Goal: Task Accomplishment & Management: Manage account settings

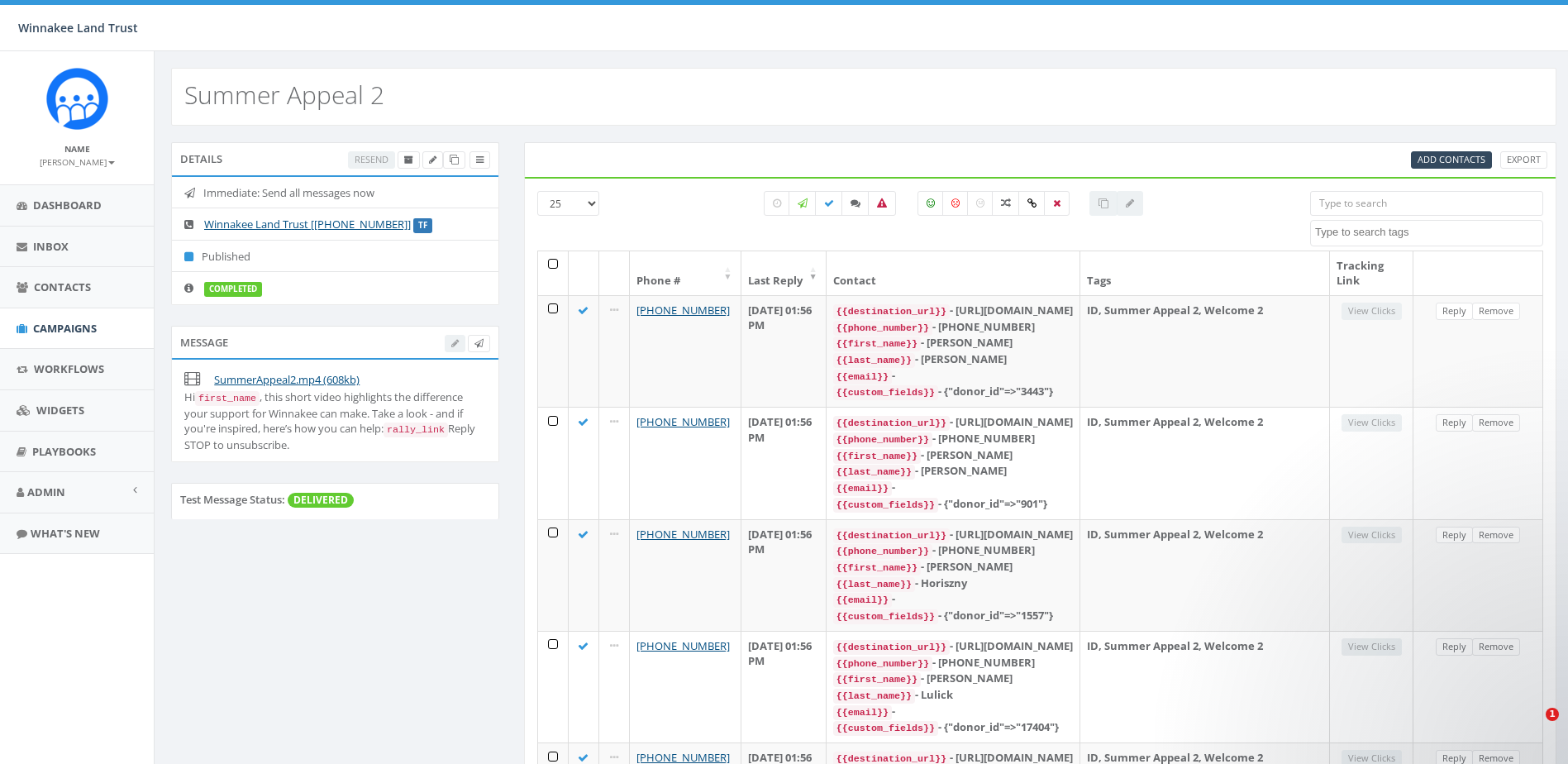
select select
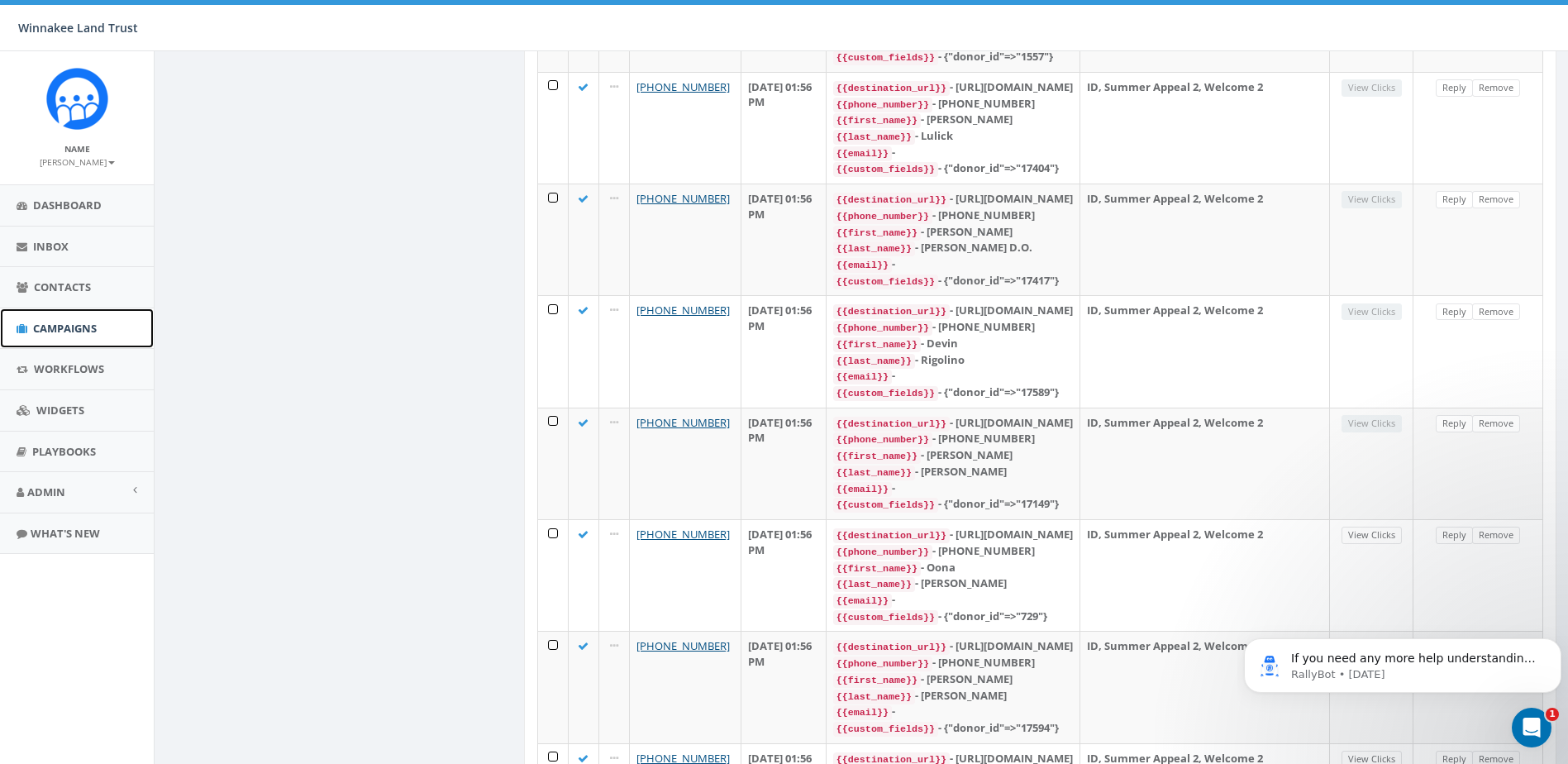
click at [50, 323] on span "Campaigns" at bounding box center [65, 328] width 63 height 15
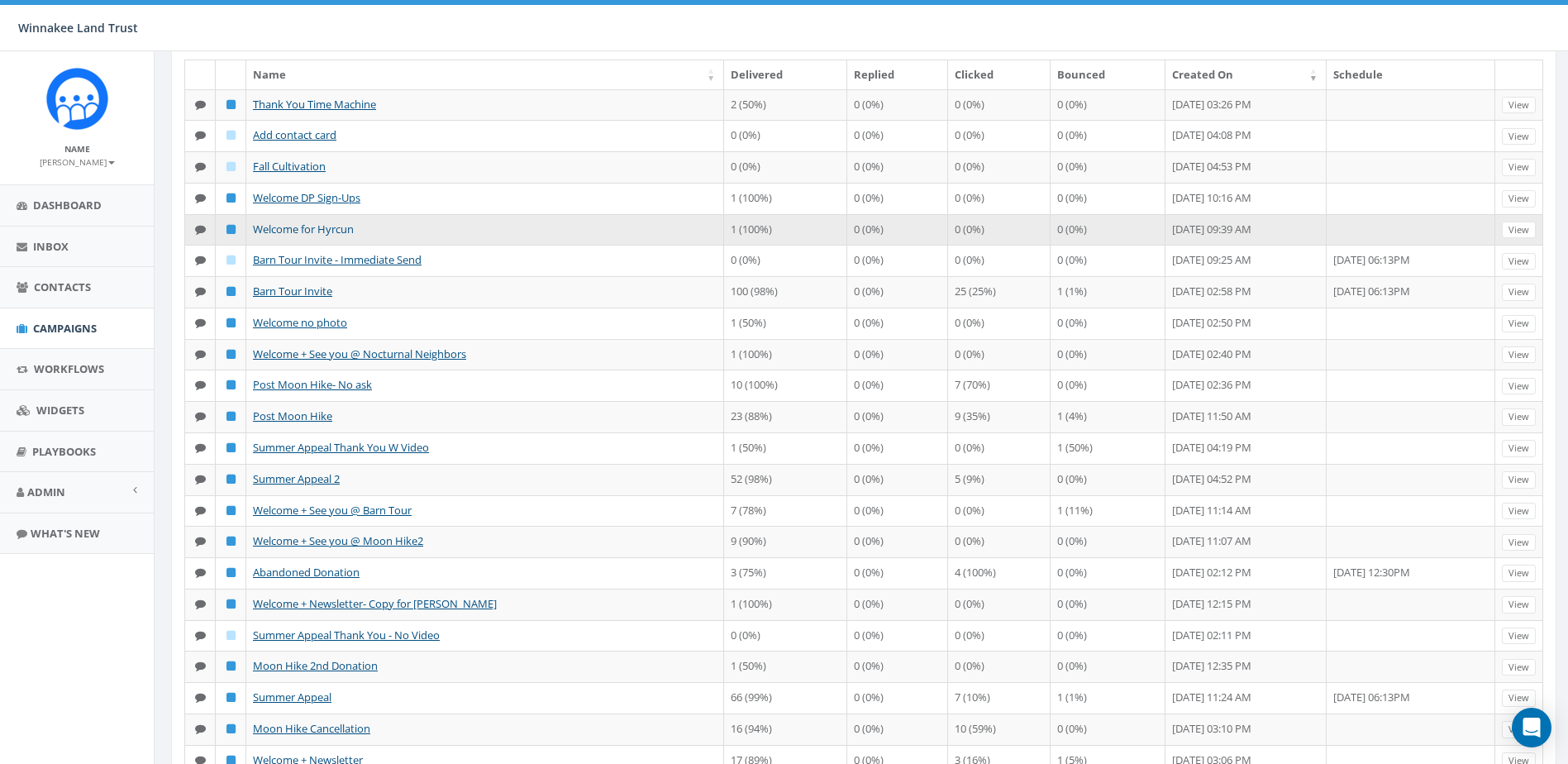
scroll to position [165, 0]
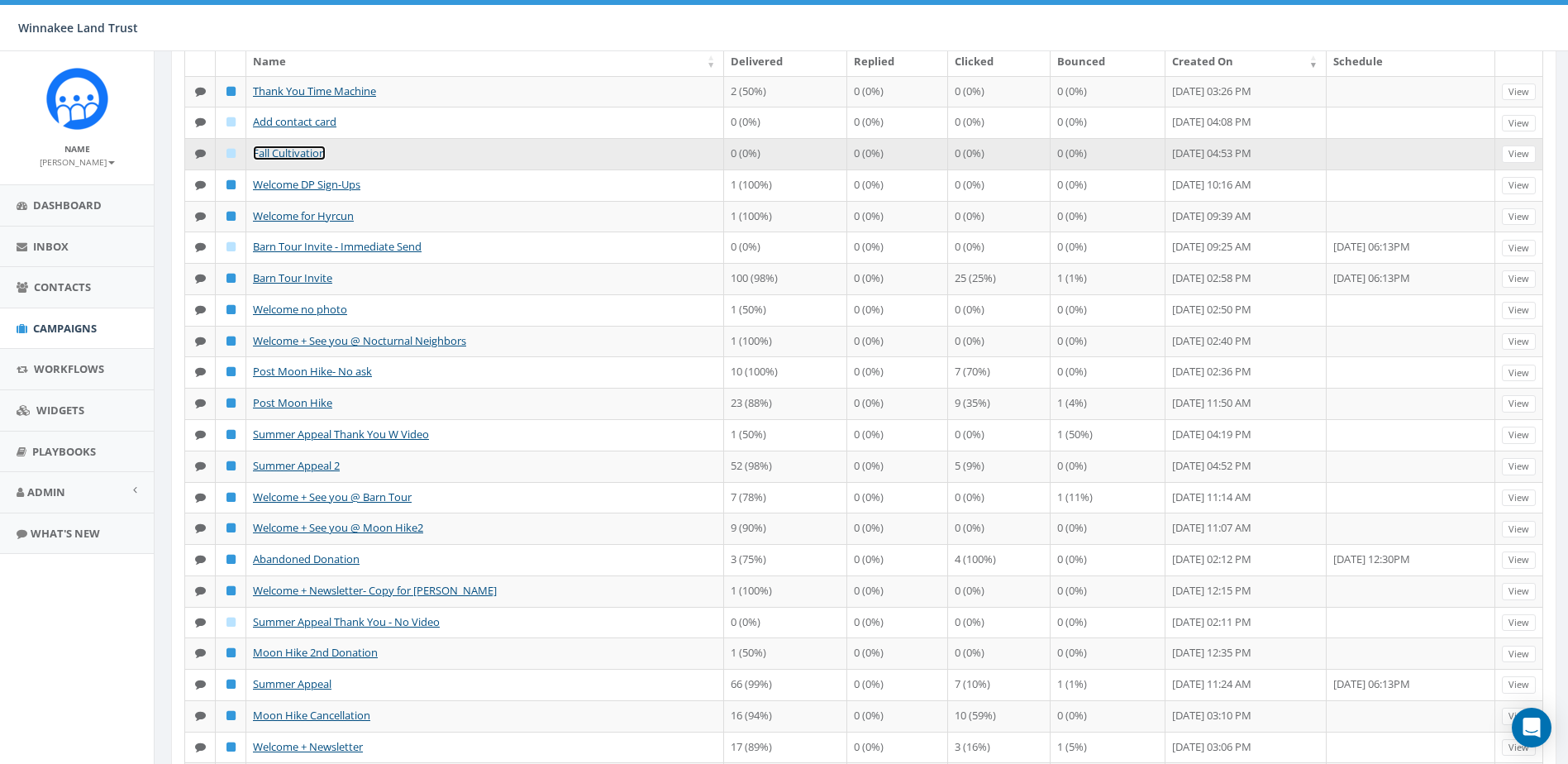
click at [290, 160] on link "Fall Cultivation" at bounding box center [289, 153] width 72 height 15
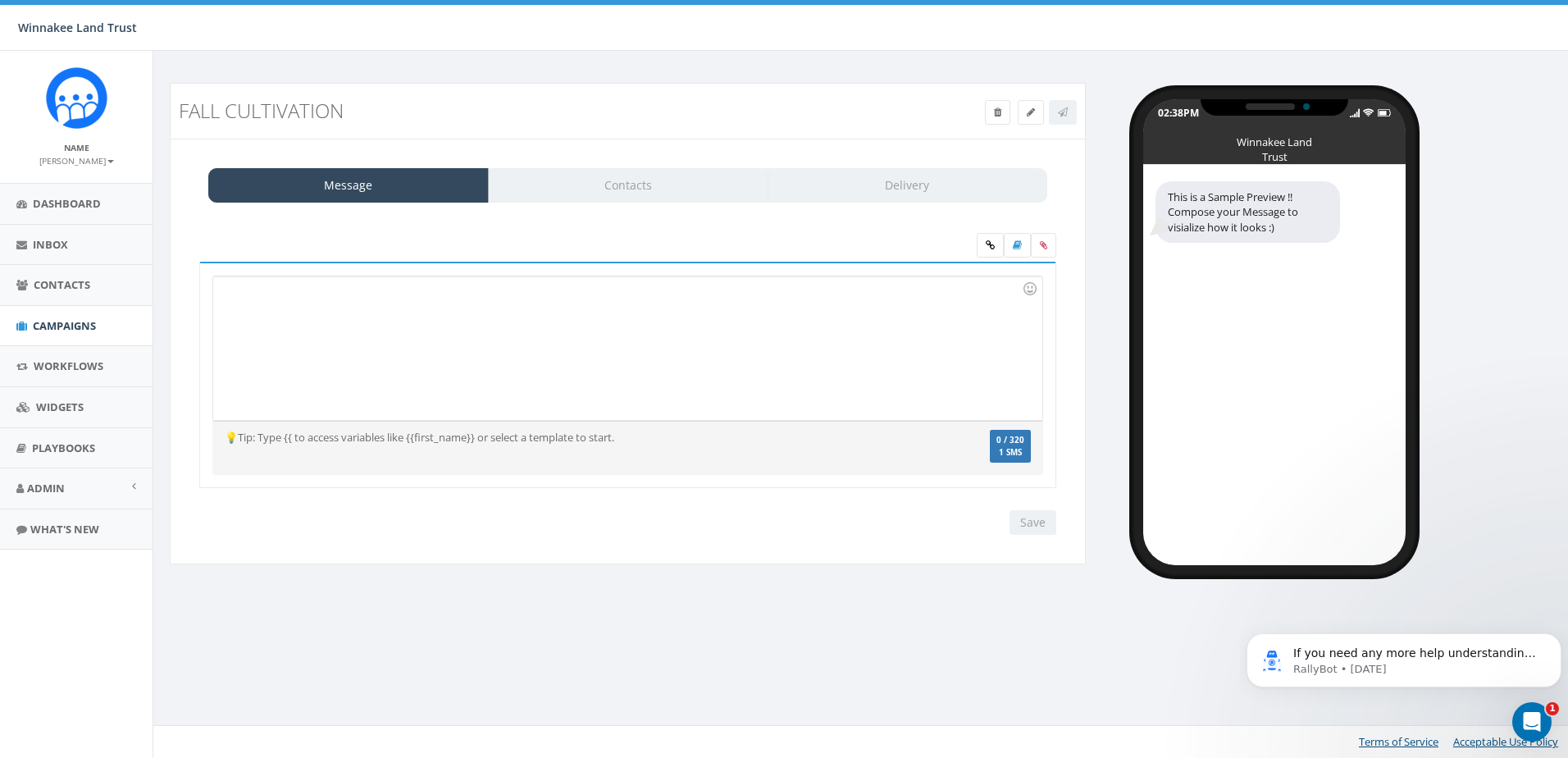
click at [403, 348] on div at bounding box center [627, 348] width 828 height 144
click at [66, 322] on span "Campaigns" at bounding box center [64, 326] width 63 height 15
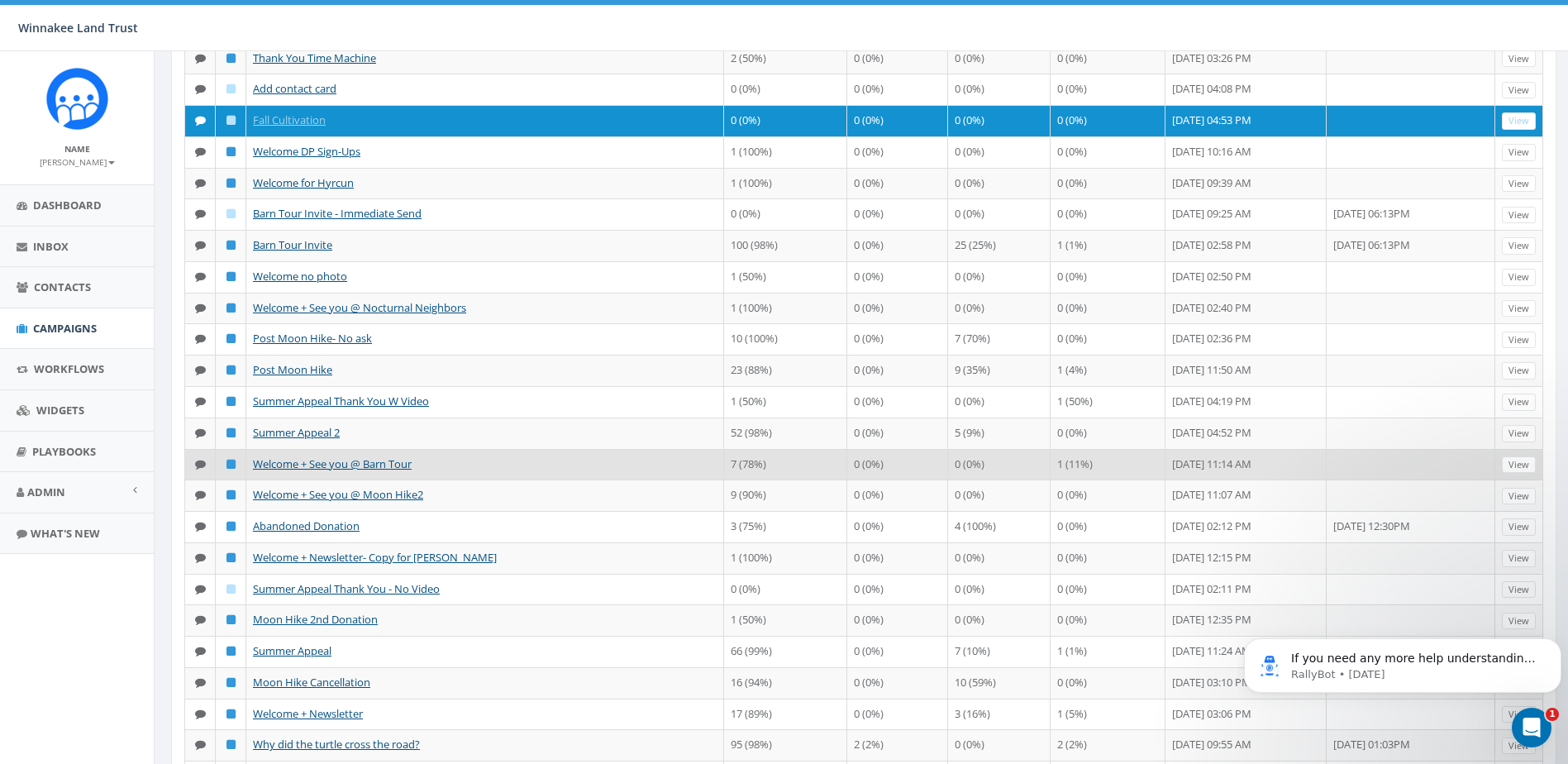
scroll to position [127, 0]
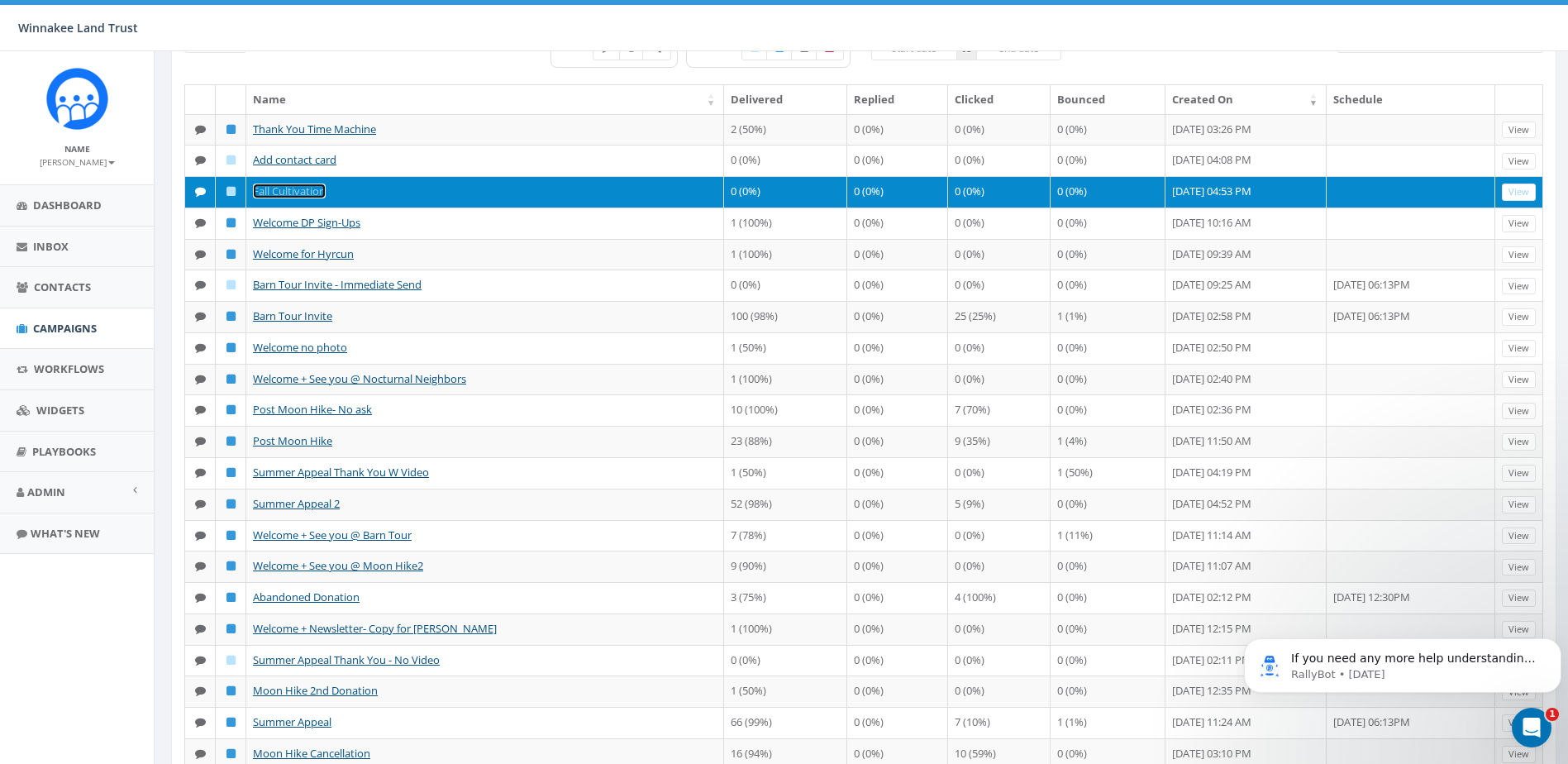
click at [285, 198] on link "Fall Cultivation" at bounding box center [289, 191] width 72 height 15
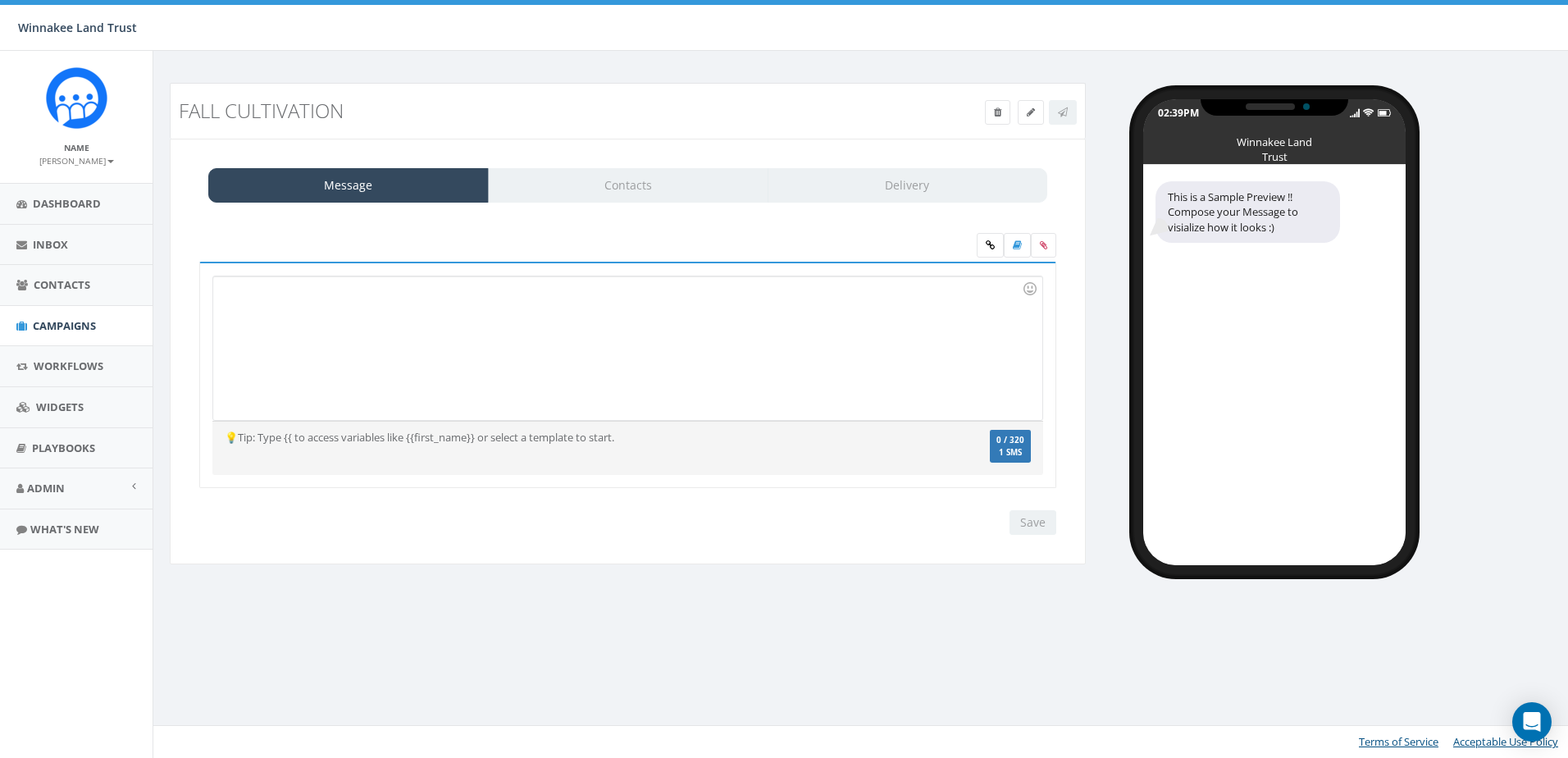
click at [638, 197] on div "Message Contacts Delivery" at bounding box center [627, 185] width 839 height 35
click at [556, 363] on div at bounding box center [627, 348] width 828 height 144
